Goal: Information Seeking & Learning: Learn about a topic

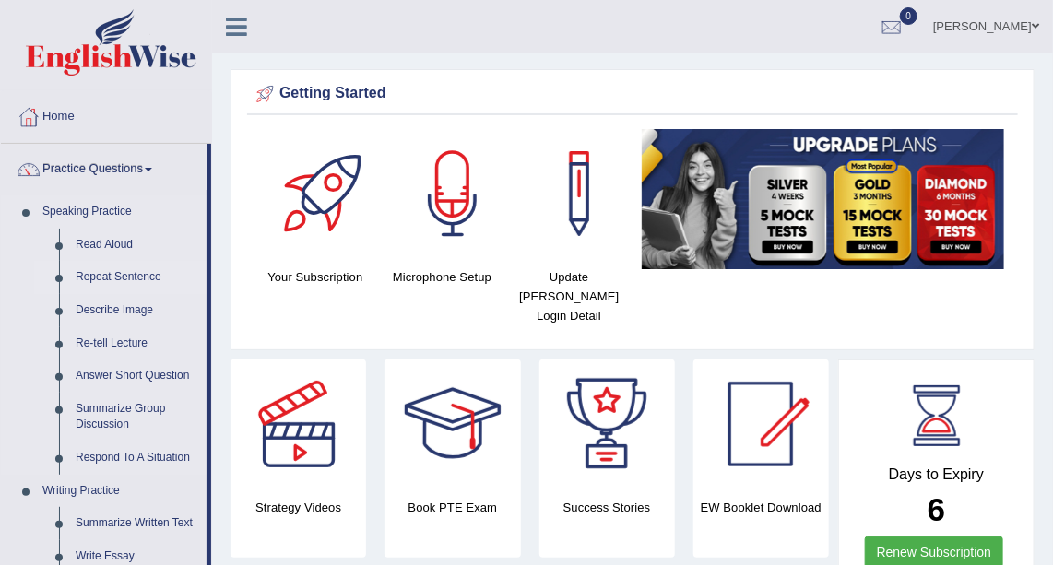
click at [135, 270] on link "Repeat Sentence" at bounding box center [136, 277] width 139 height 33
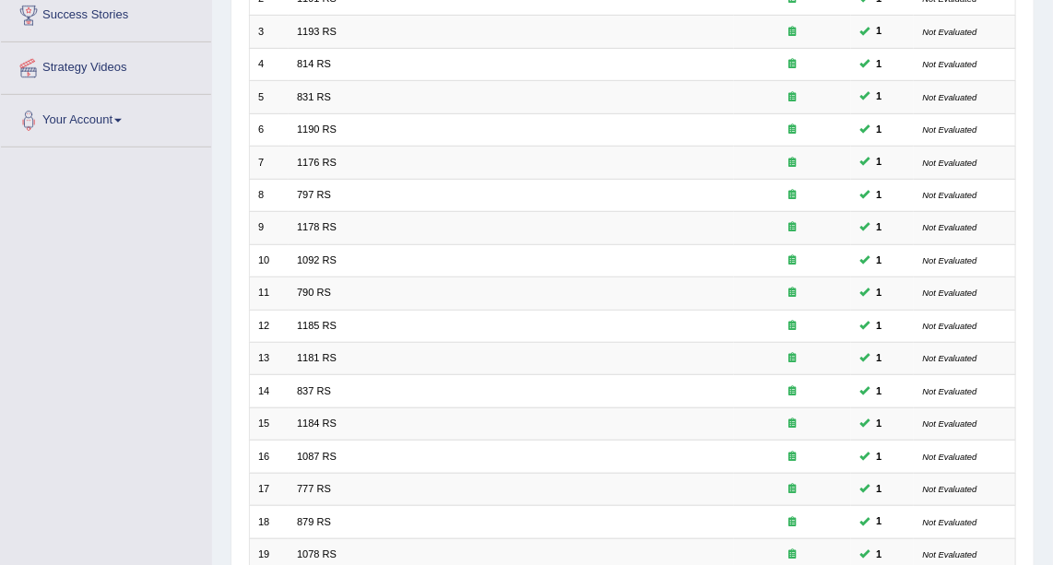
scroll to position [491, 0]
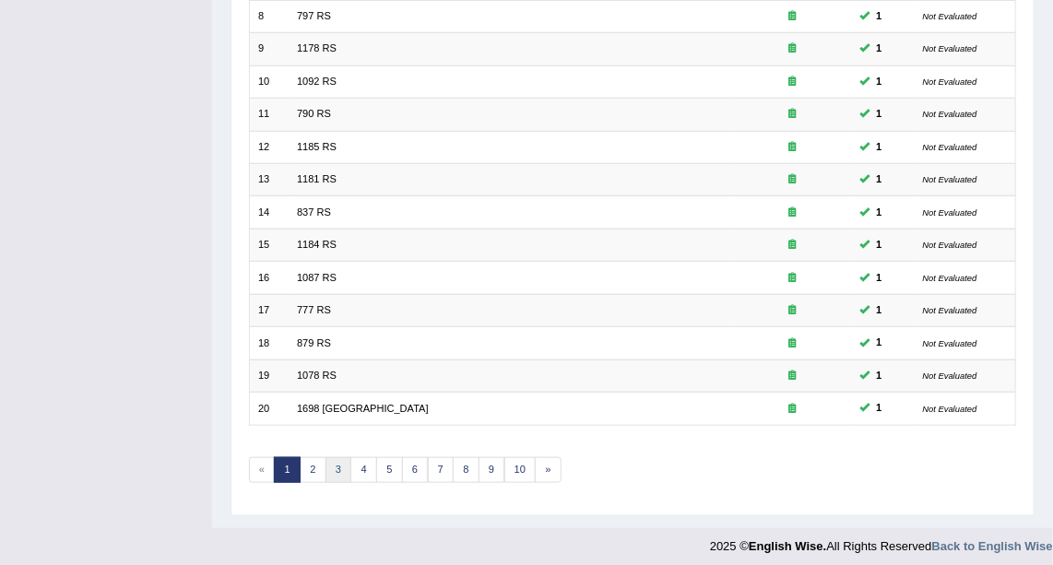
click at [336, 462] on link "3" at bounding box center [339, 470] width 27 height 26
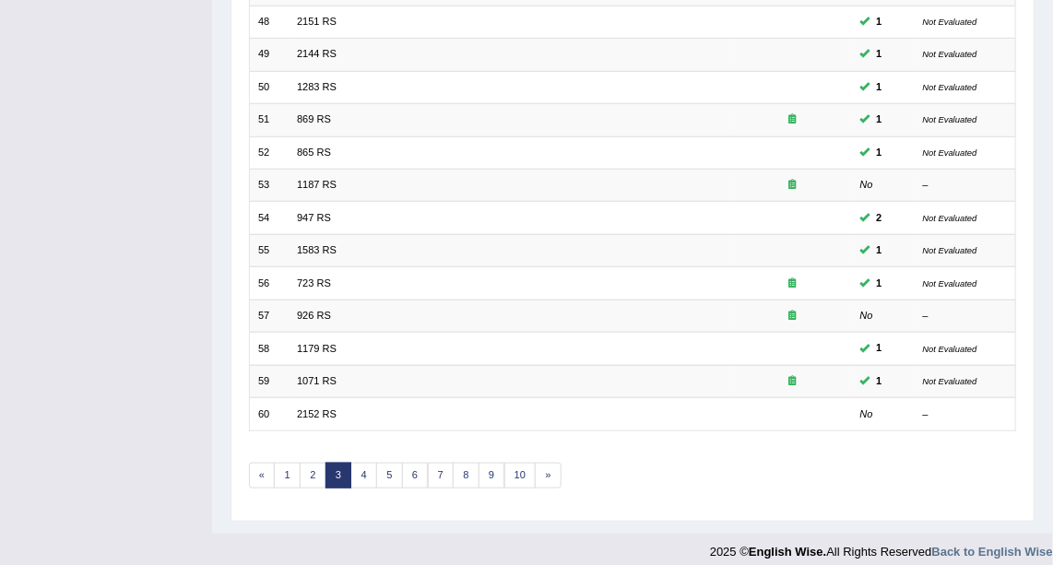
scroll to position [491, 0]
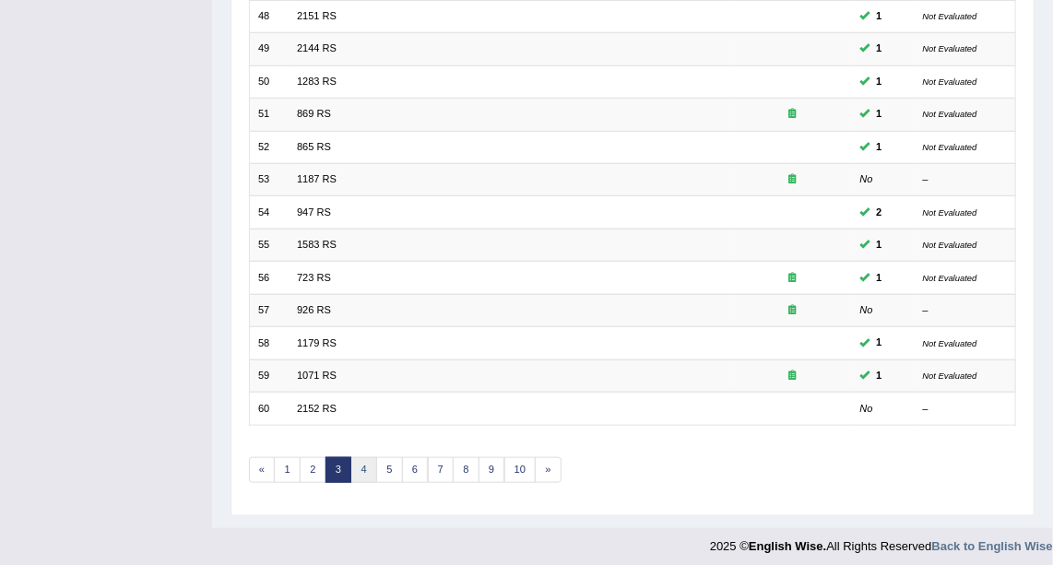
click at [357, 467] on link "4" at bounding box center [363, 470] width 27 height 26
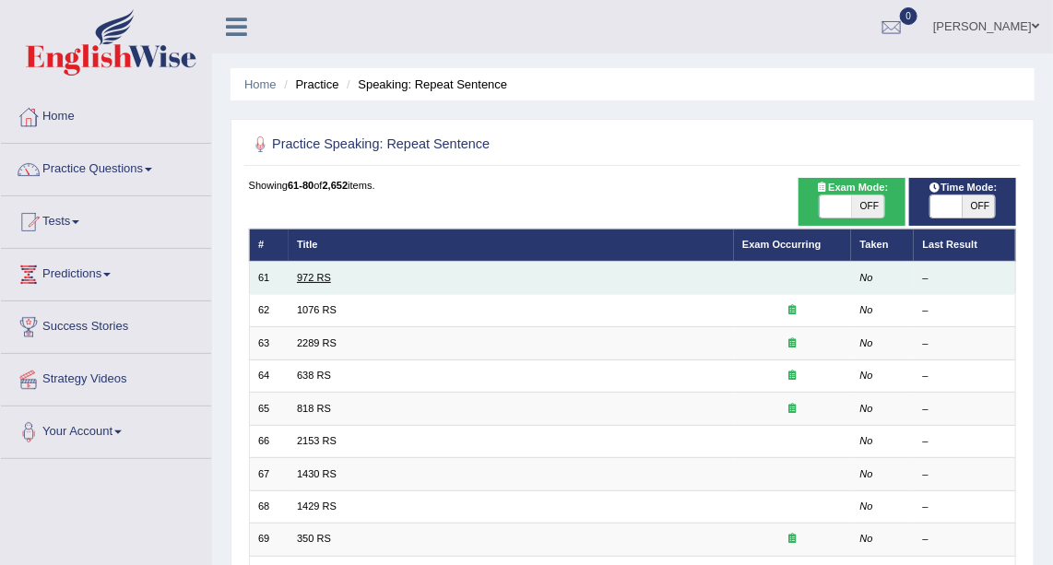
click at [314, 278] on link "972 RS" at bounding box center [314, 277] width 34 height 11
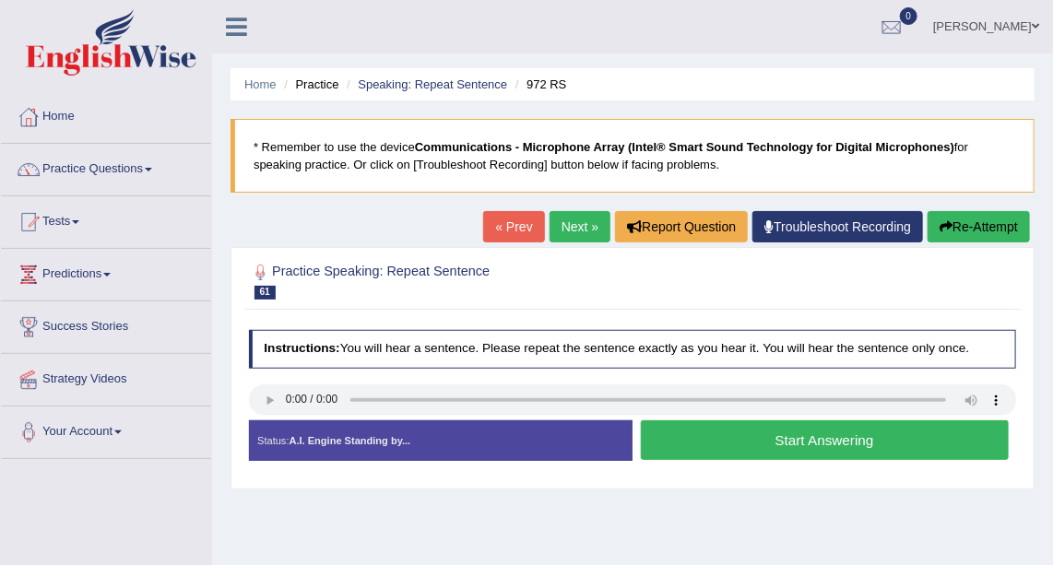
click at [723, 421] on button "Start Answering" at bounding box center [825, 441] width 368 height 40
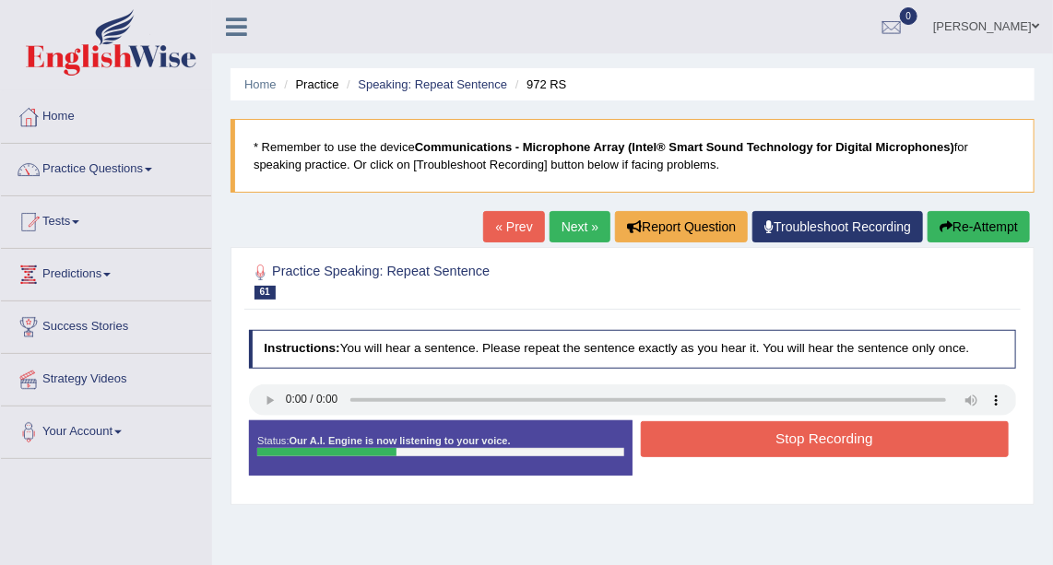
click at [723, 421] on div "Start Answering" at bounding box center [825, 421] width 384 height 1
click at [736, 439] on button "Stop Recording" at bounding box center [825, 439] width 368 height 36
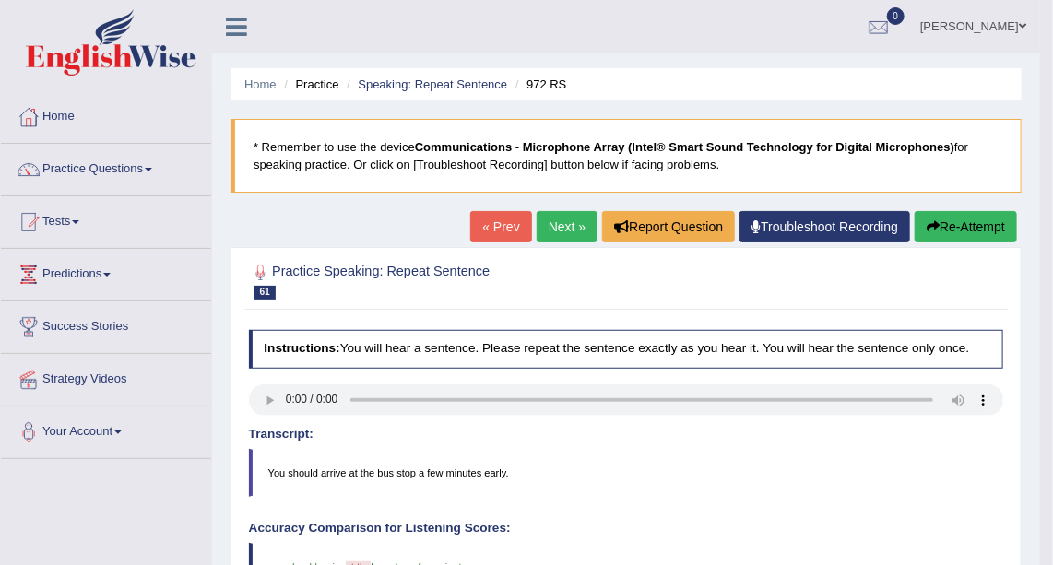
click at [578, 219] on link "Next »" at bounding box center [567, 226] width 61 height 31
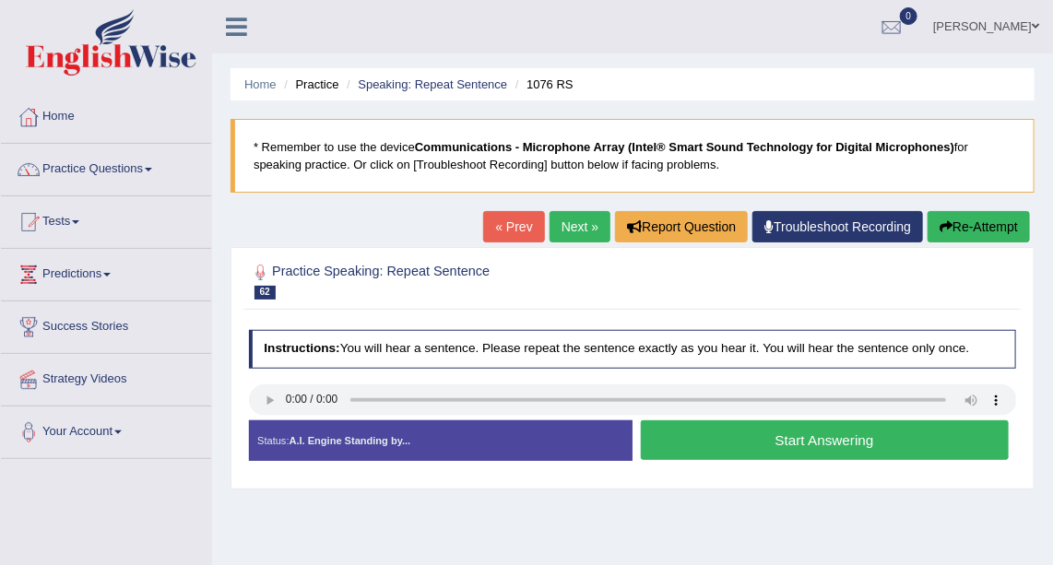
click at [718, 440] on button "Start Answering" at bounding box center [825, 441] width 368 height 40
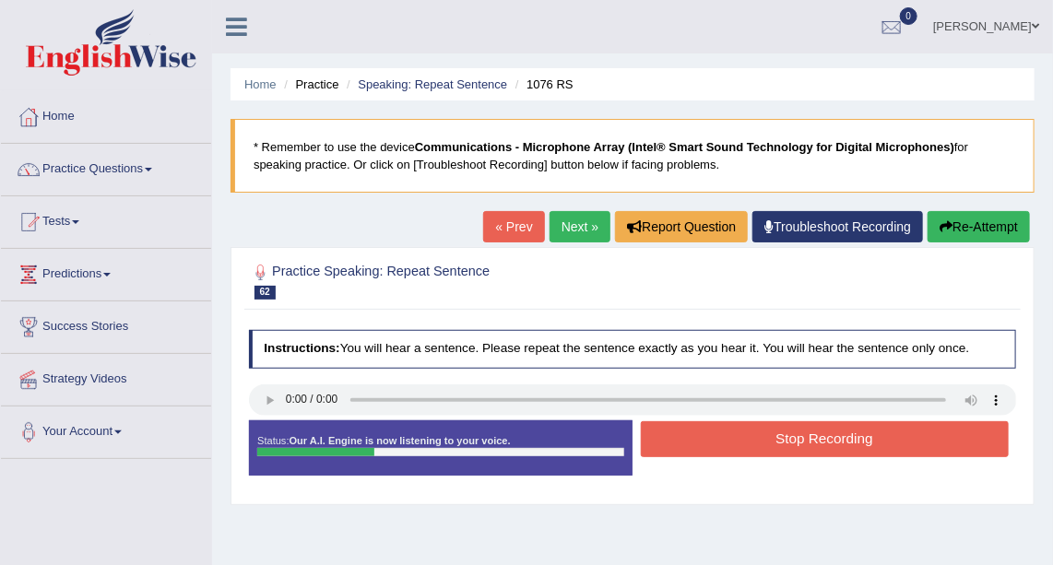
click at [718, 440] on button "Stop Recording" at bounding box center [825, 439] width 368 height 36
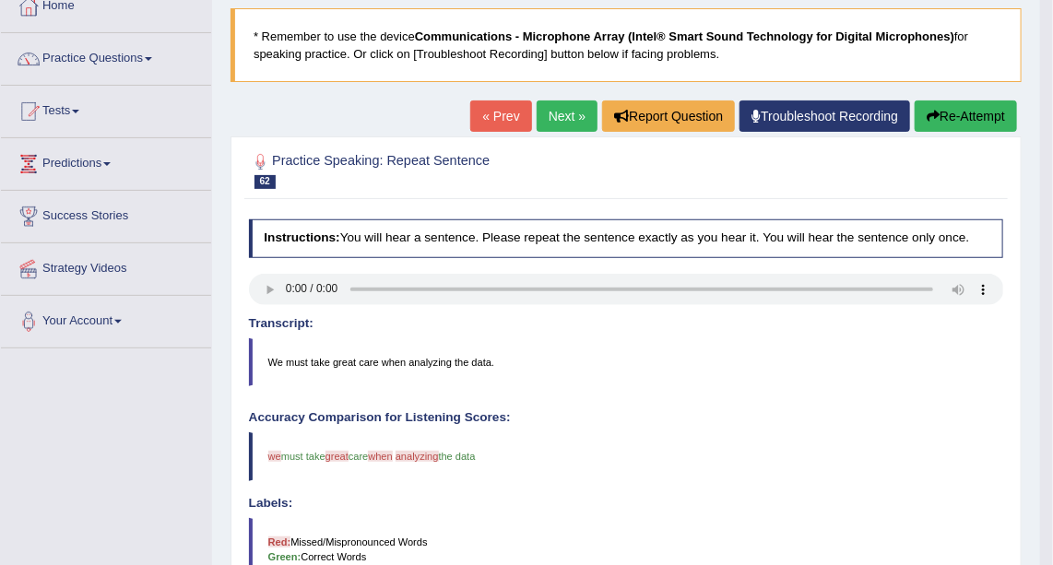
scroll to position [110, 0]
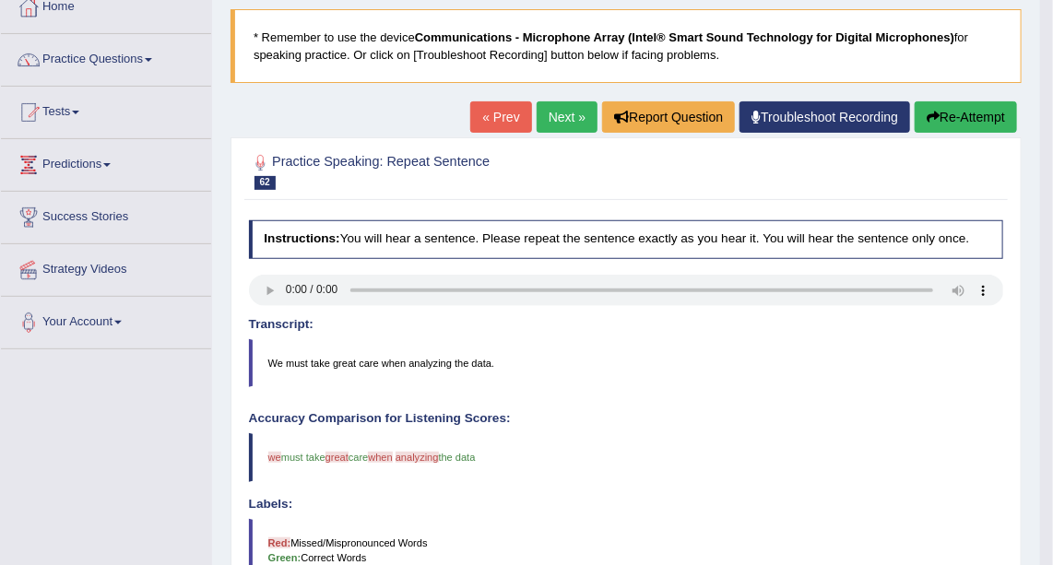
click at [566, 109] on link "Next »" at bounding box center [567, 116] width 61 height 31
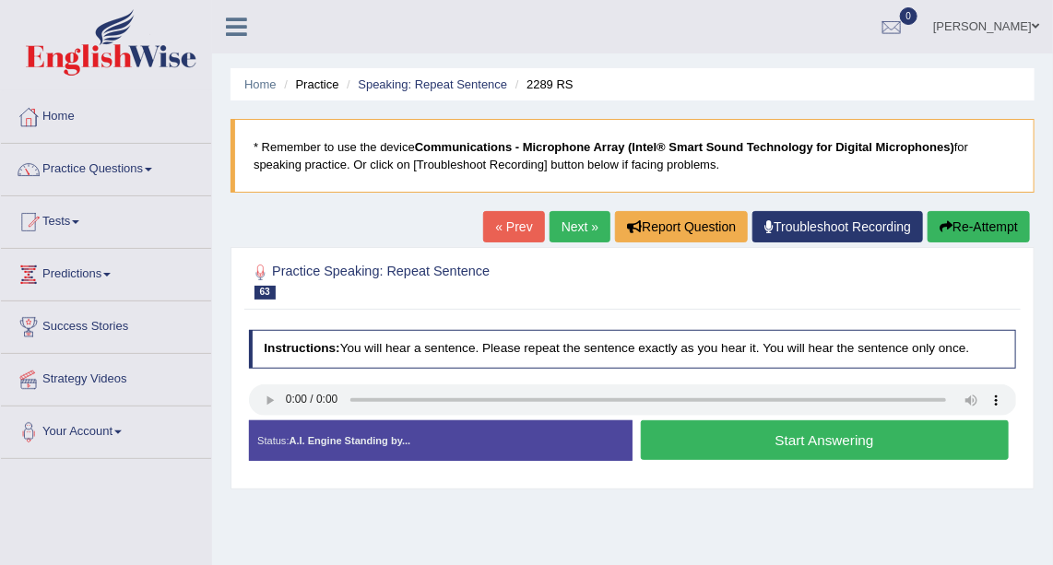
click at [682, 431] on button "Start Answering" at bounding box center [825, 441] width 368 height 40
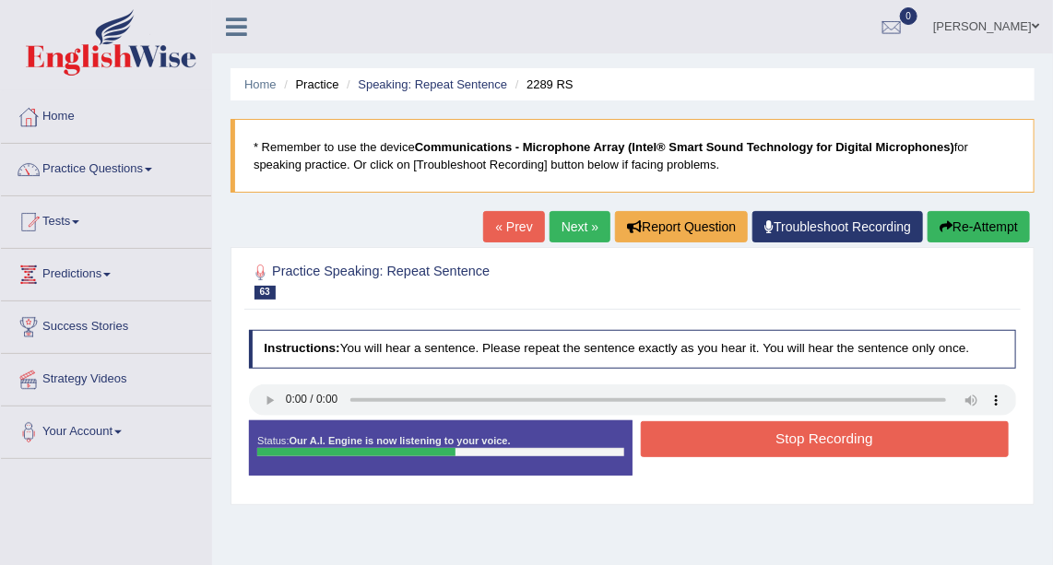
click at [682, 431] on button "Stop Recording" at bounding box center [825, 439] width 368 height 36
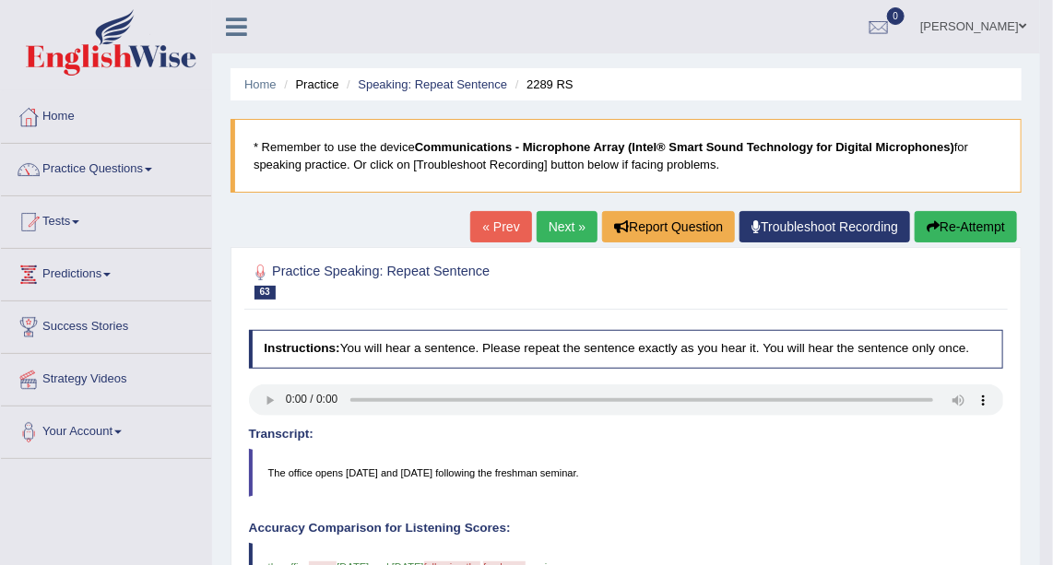
click at [569, 232] on link "Next »" at bounding box center [567, 226] width 61 height 31
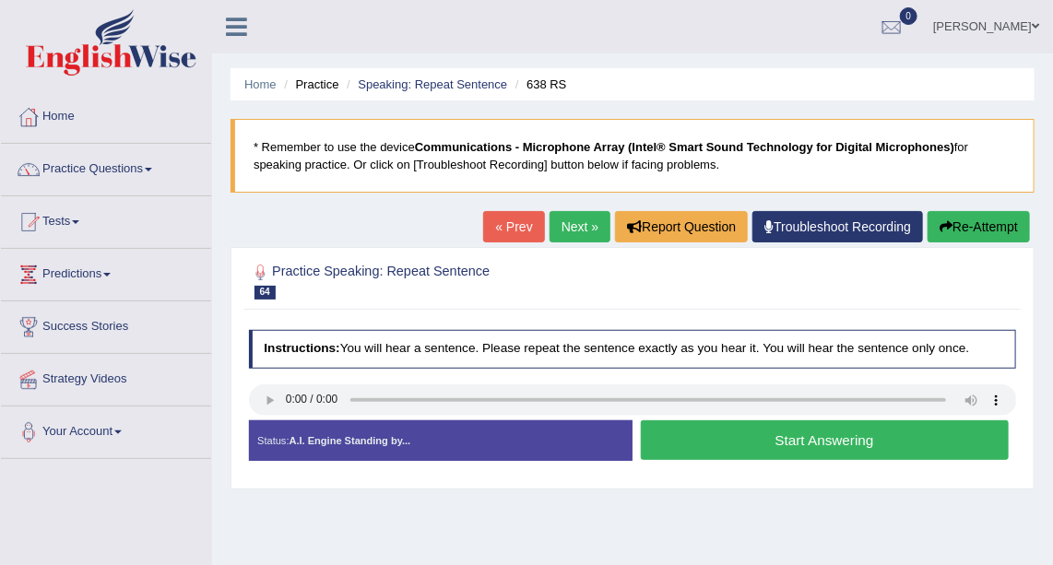
click at [714, 445] on button "Start Answering" at bounding box center [825, 441] width 368 height 40
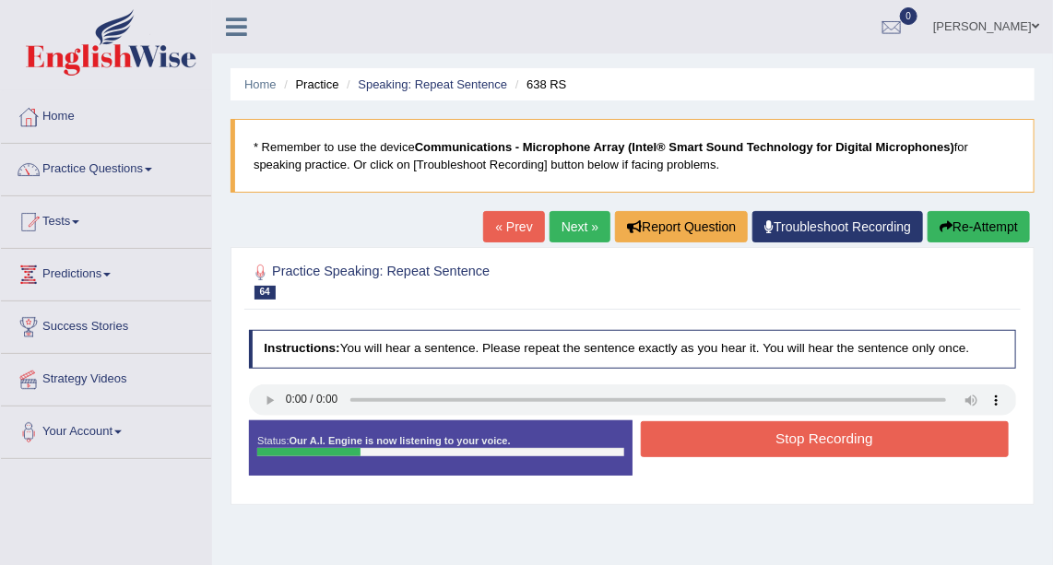
click at [714, 445] on button "Stop Recording" at bounding box center [825, 439] width 368 height 36
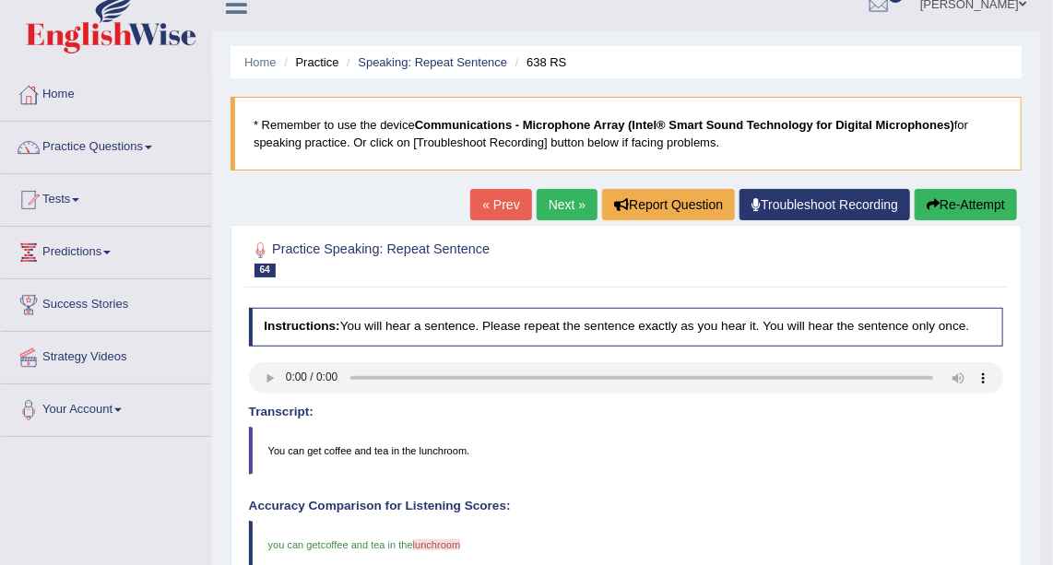
scroll to position [18, 0]
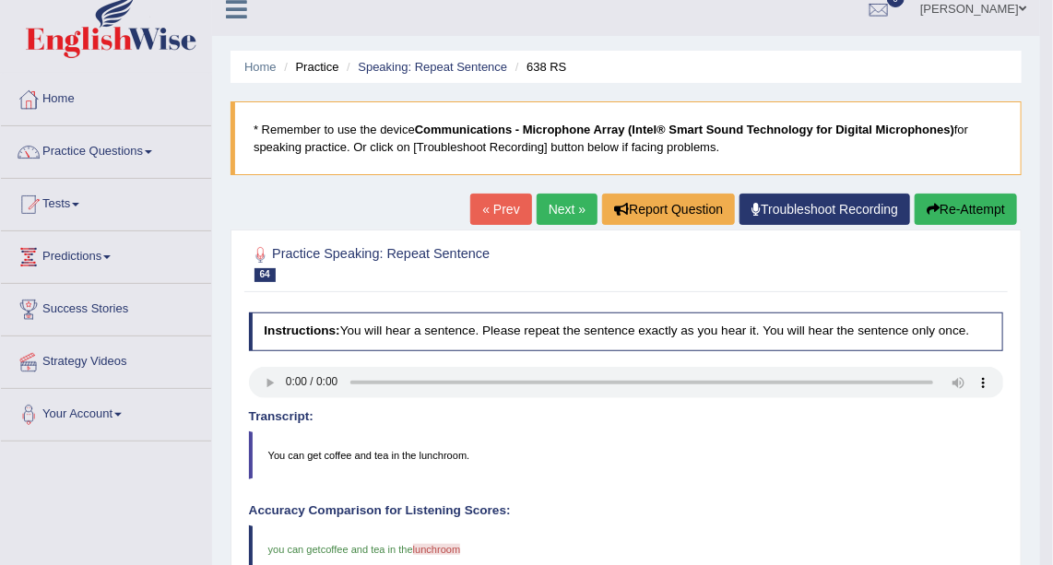
click at [581, 205] on link "Next »" at bounding box center [567, 209] width 61 height 31
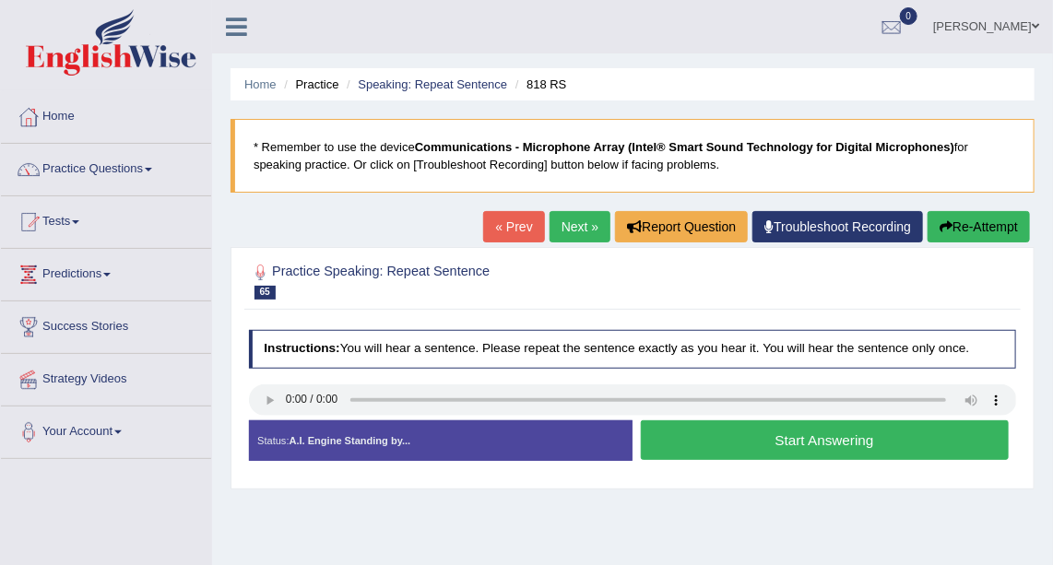
click at [760, 441] on button "Start Answering" at bounding box center [825, 441] width 368 height 40
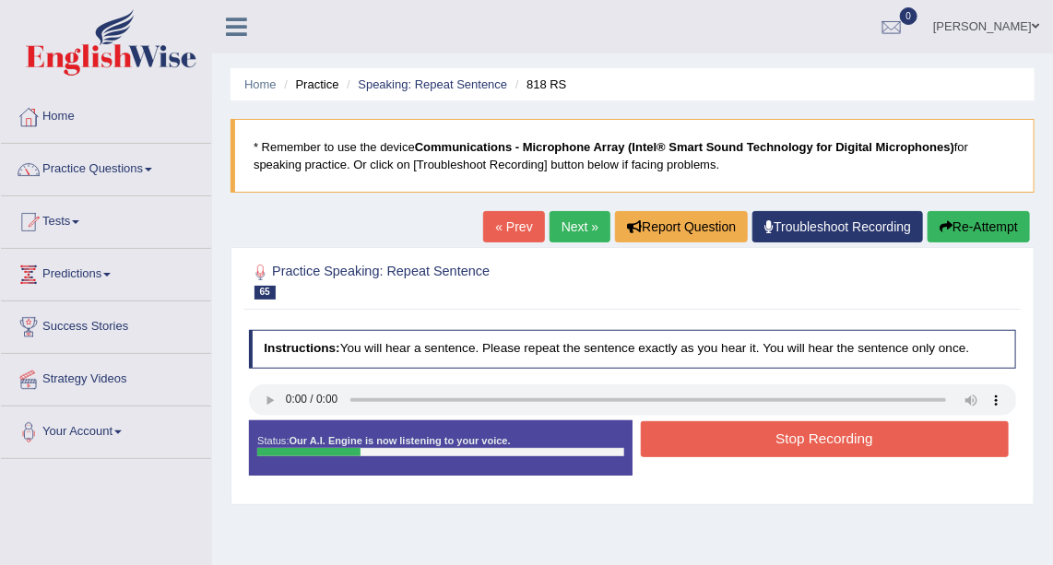
click at [760, 441] on button "Stop Recording" at bounding box center [825, 439] width 368 height 36
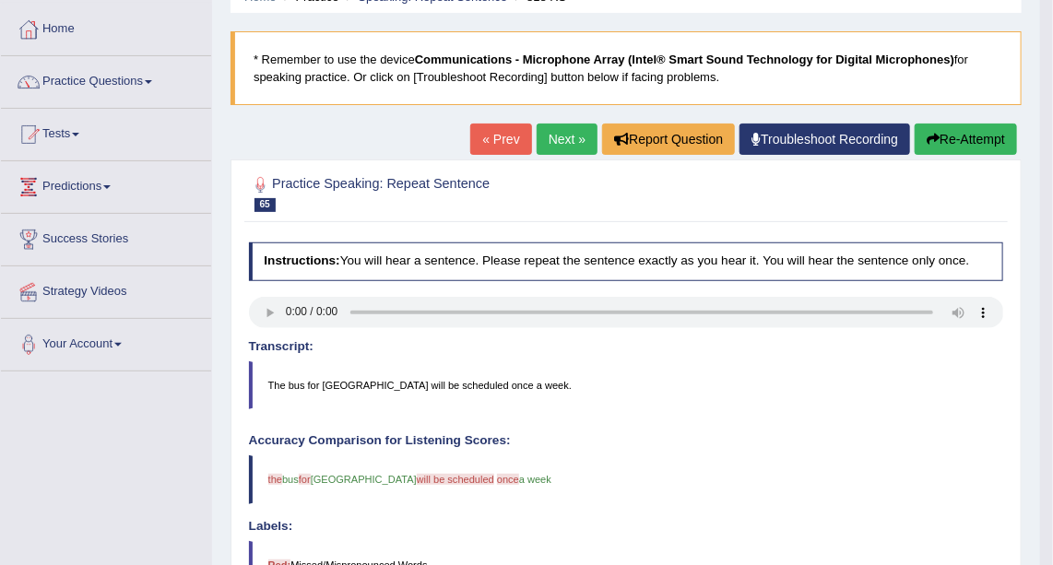
scroll to position [77, 0]
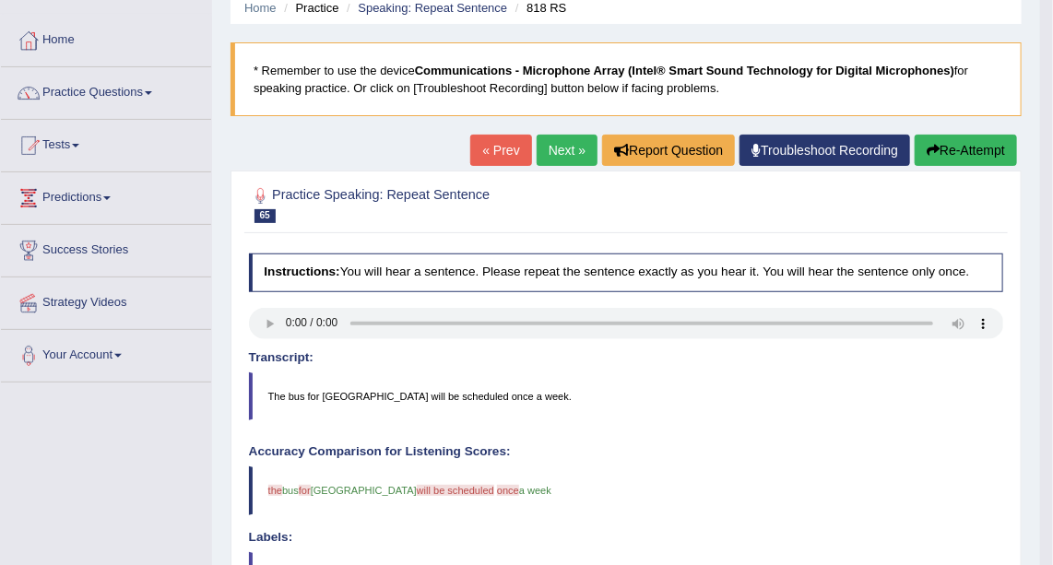
click at [575, 155] on link "Next »" at bounding box center [567, 150] width 61 height 31
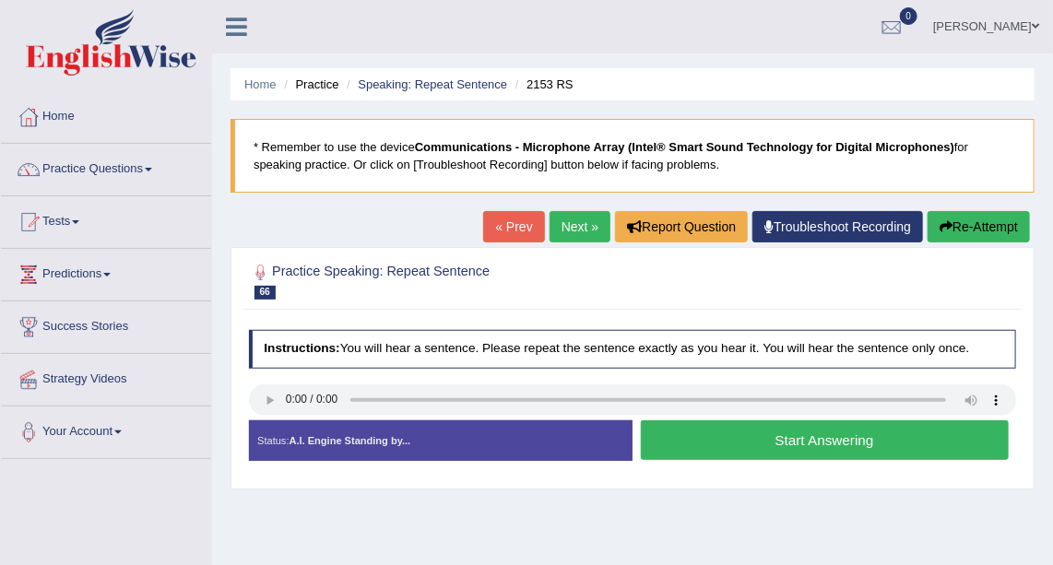
click at [725, 448] on button "Start Answering" at bounding box center [825, 441] width 368 height 40
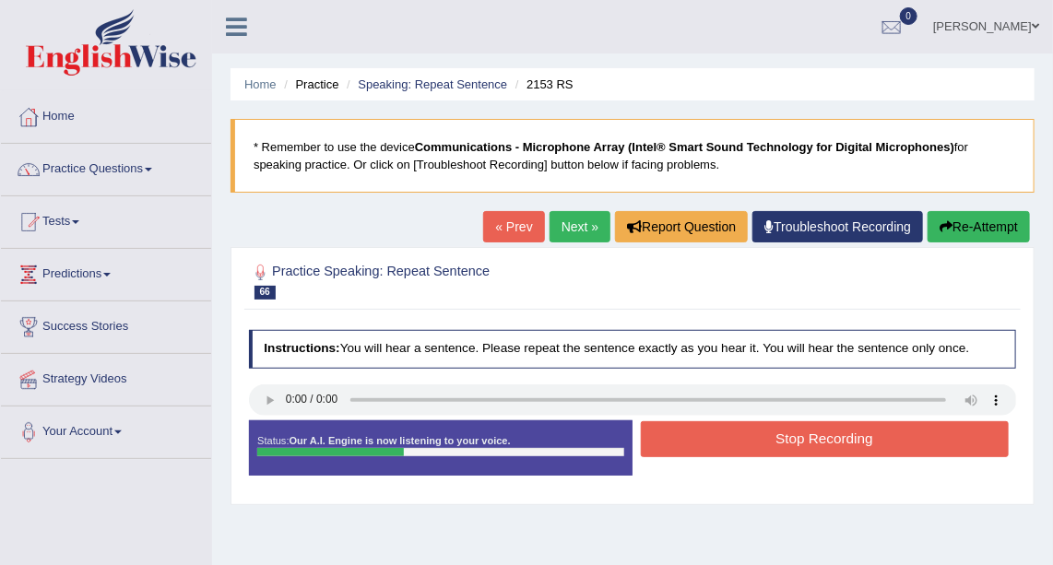
click at [679, 443] on button "Stop Recording" at bounding box center [825, 439] width 368 height 36
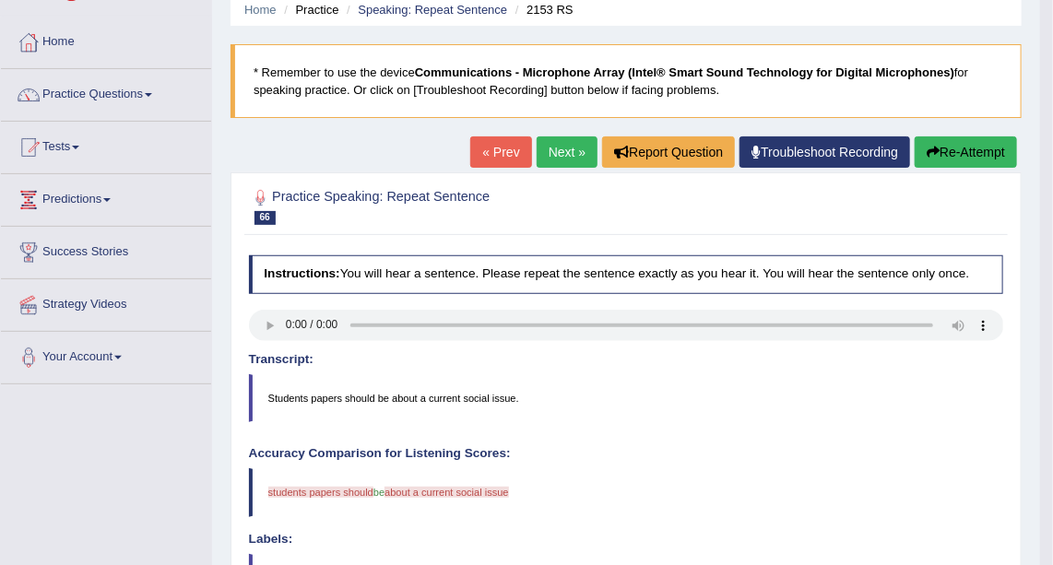
scroll to position [67, 0]
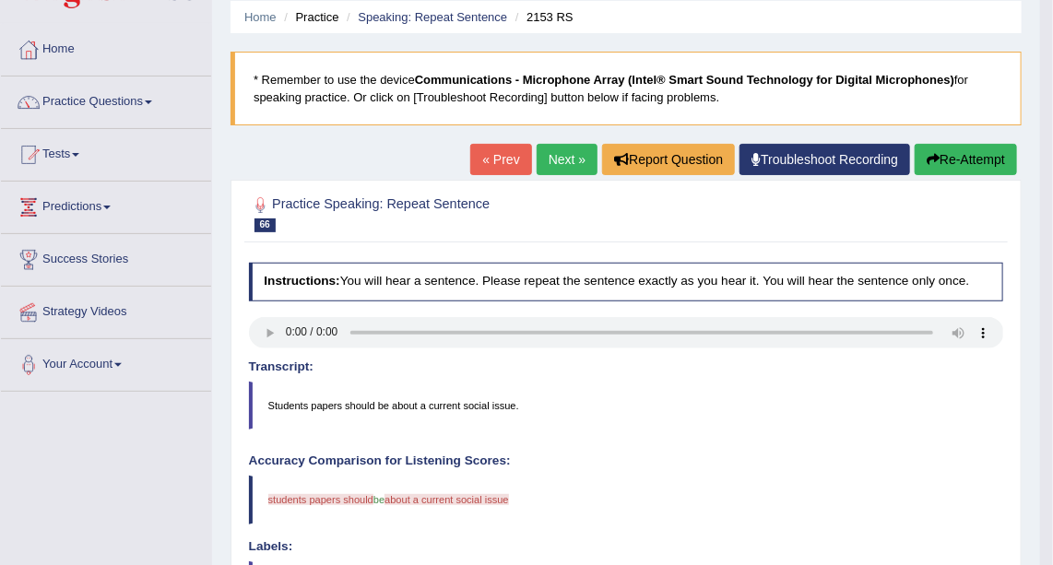
click at [571, 169] on link "Next »" at bounding box center [567, 159] width 61 height 31
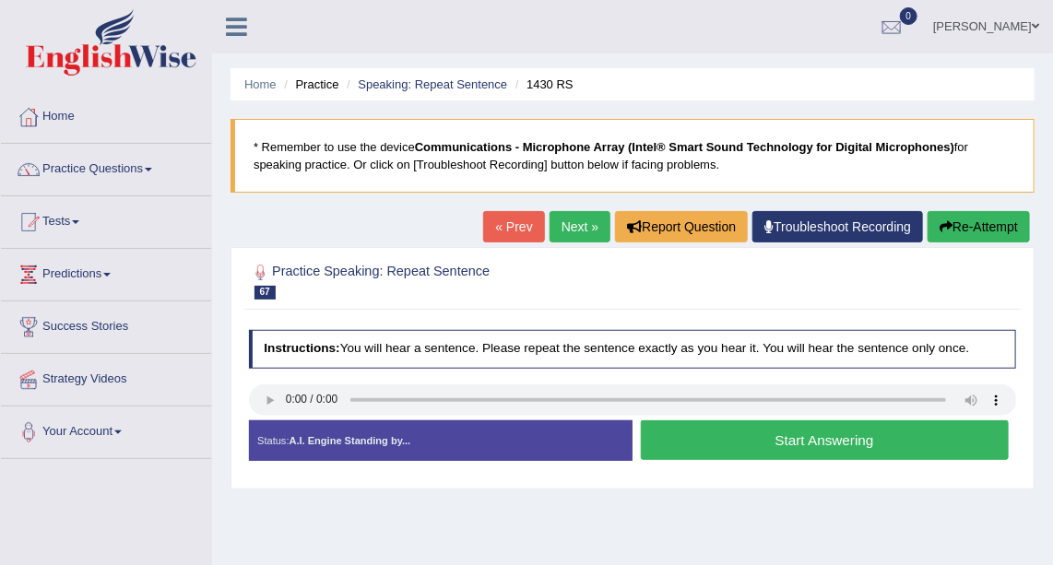
click at [700, 432] on button "Start Answering" at bounding box center [825, 441] width 368 height 40
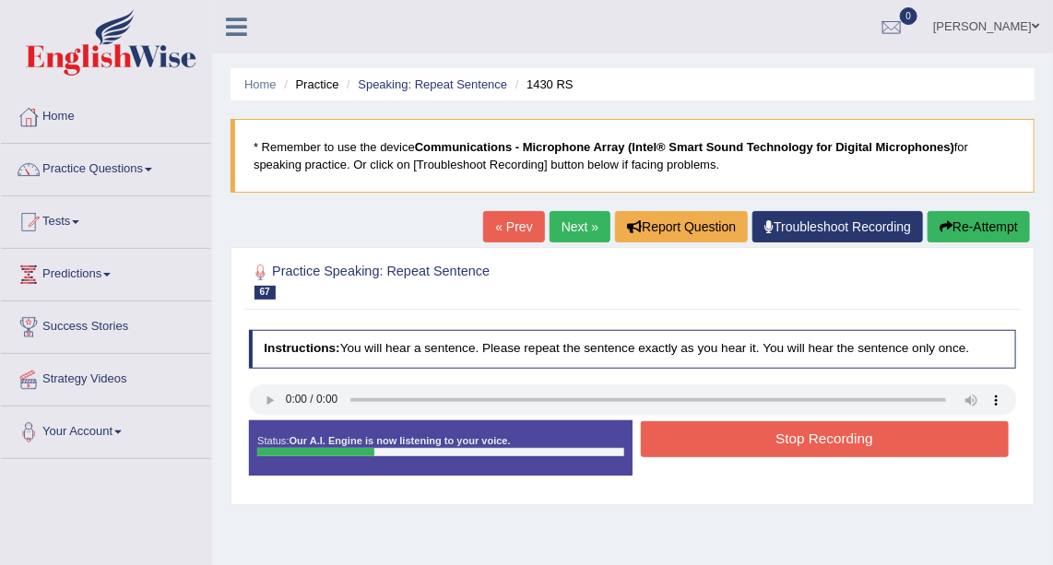
click at [700, 432] on button "Stop Recording" at bounding box center [825, 439] width 368 height 36
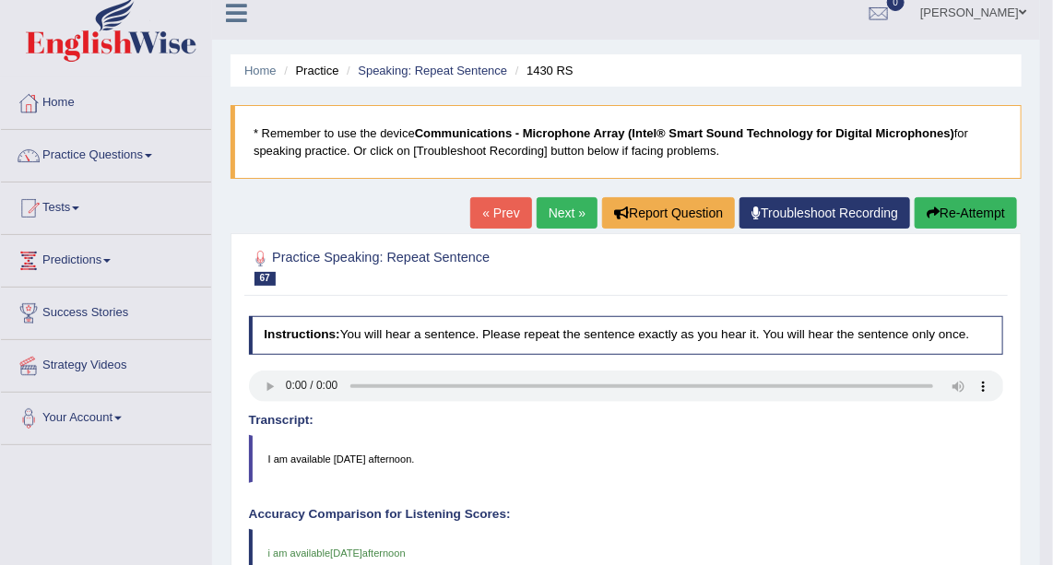
scroll to position [10, 0]
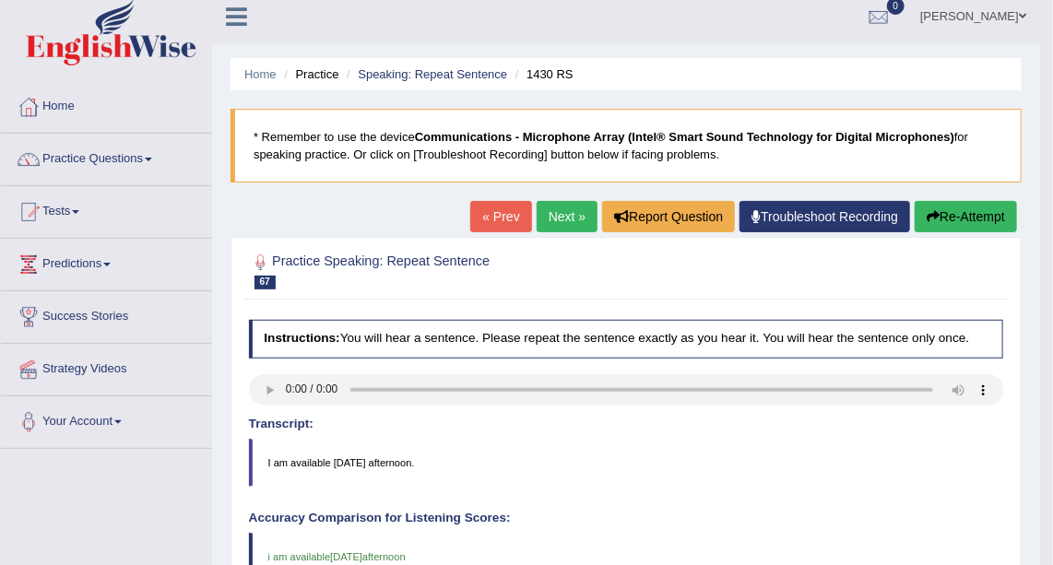
click at [571, 213] on link "Next »" at bounding box center [567, 216] width 61 height 31
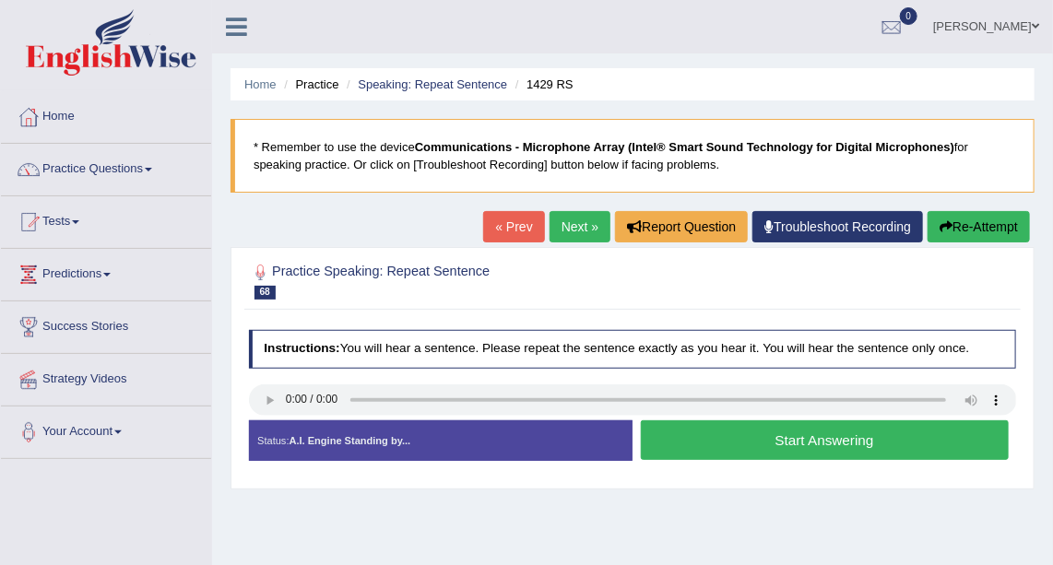
click at [572, 230] on link "Next »" at bounding box center [580, 226] width 61 height 31
click at [580, 222] on link "Next »" at bounding box center [580, 226] width 61 height 31
click at [746, 436] on button "Start Answering" at bounding box center [825, 441] width 368 height 40
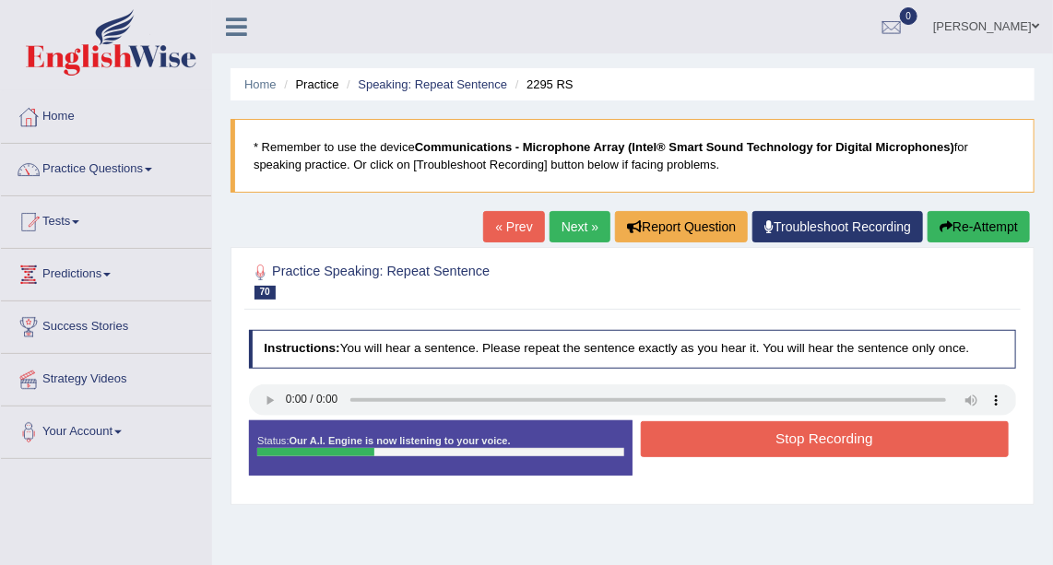
click at [746, 436] on button "Stop Recording" at bounding box center [825, 439] width 368 height 36
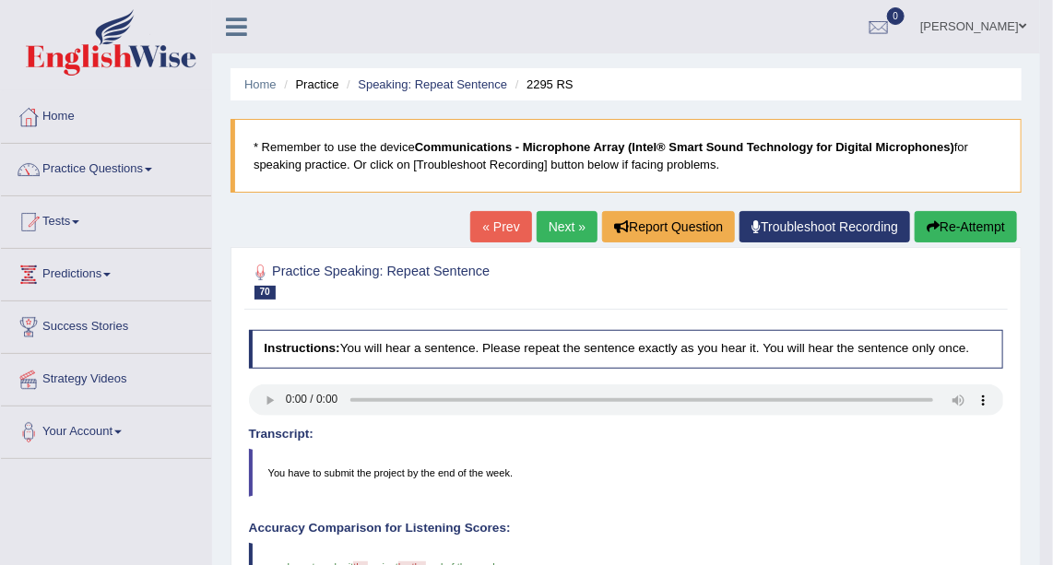
click at [550, 225] on link "Next »" at bounding box center [567, 226] width 61 height 31
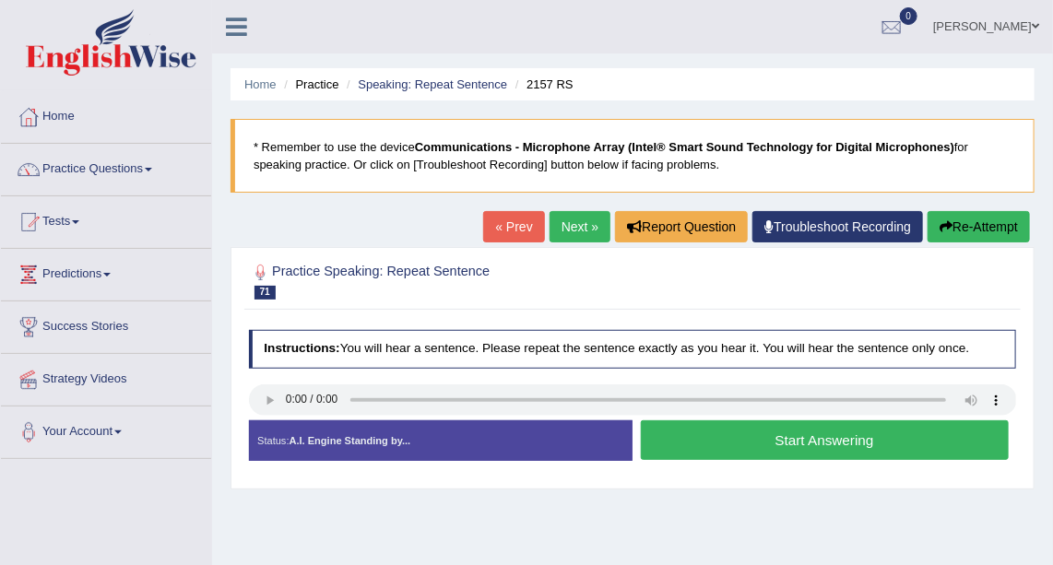
click at [717, 448] on button "Start Answering" at bounding box center [825, 441] width 368 height 40
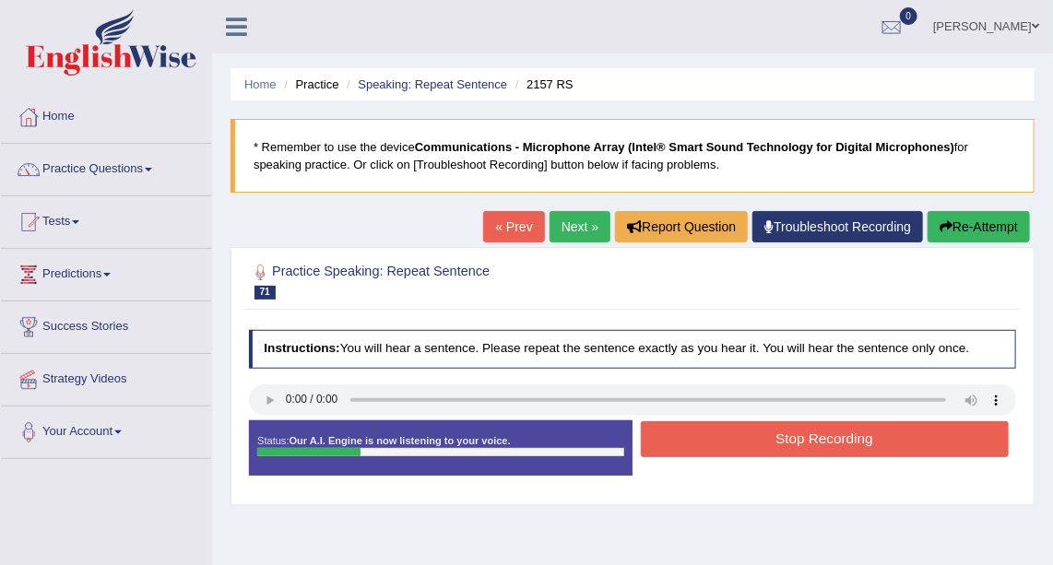
click at [717, 448] on button "Stop Recording" at bounding box center [825, 439] width 368 height 36
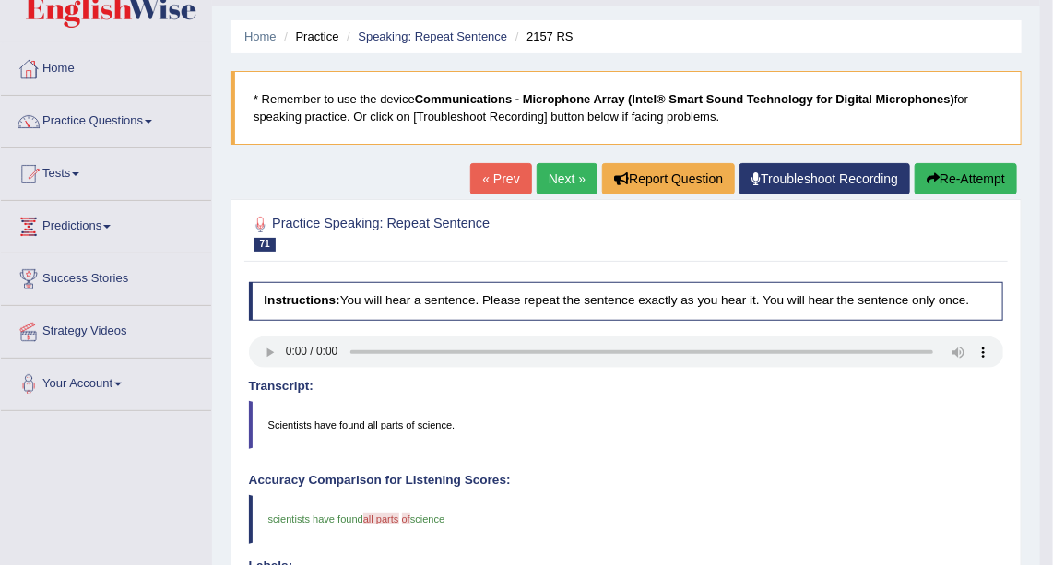
scroll to position [47, 0]
click at [571, 181] on link "Next »" at bounding box center [567, 179] width 61 height 31
